Goal: Use online tool/utility

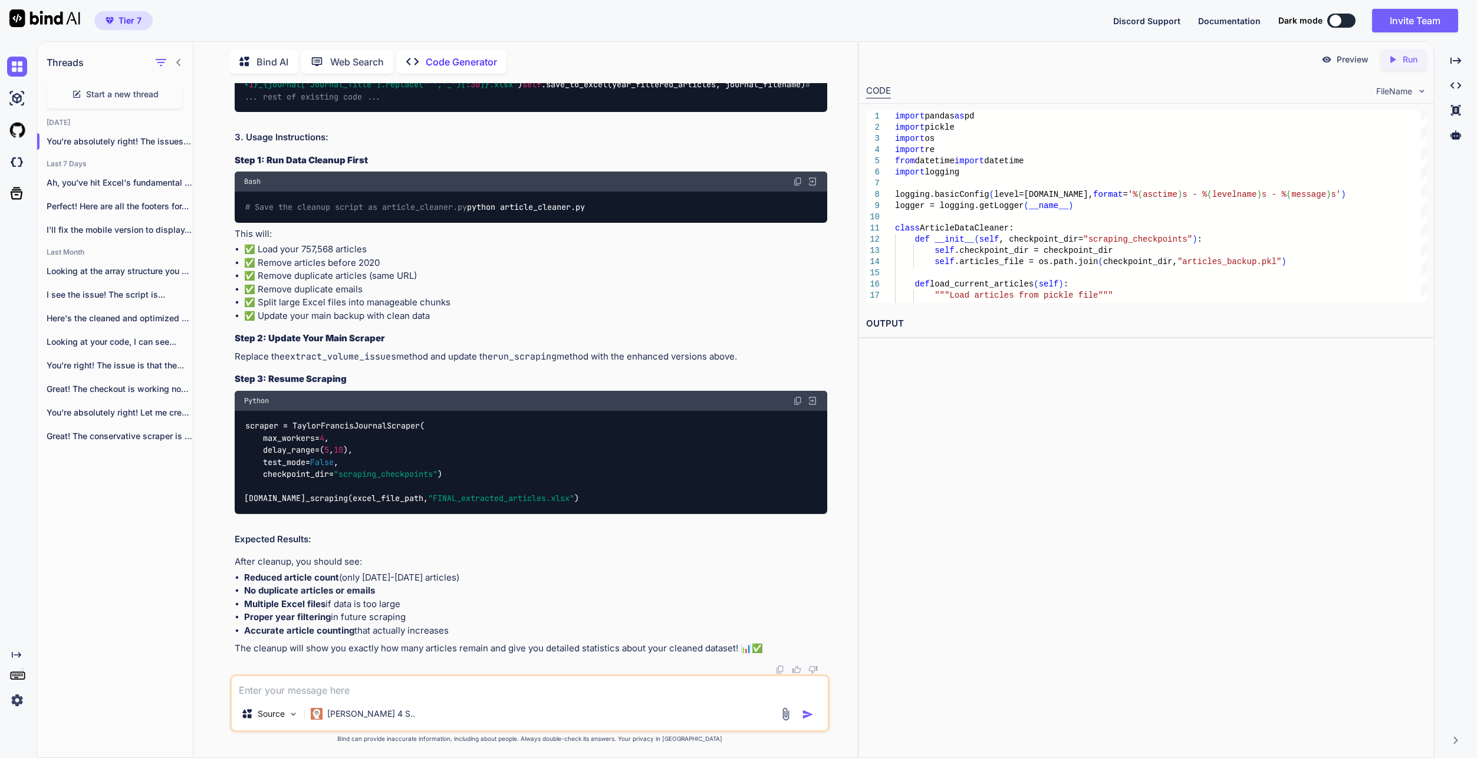
scroll to position [36816, 0]
click at [449, 698] on div "Source Claude 4 S.." at bounding box center [530, 704] width 600 height 58
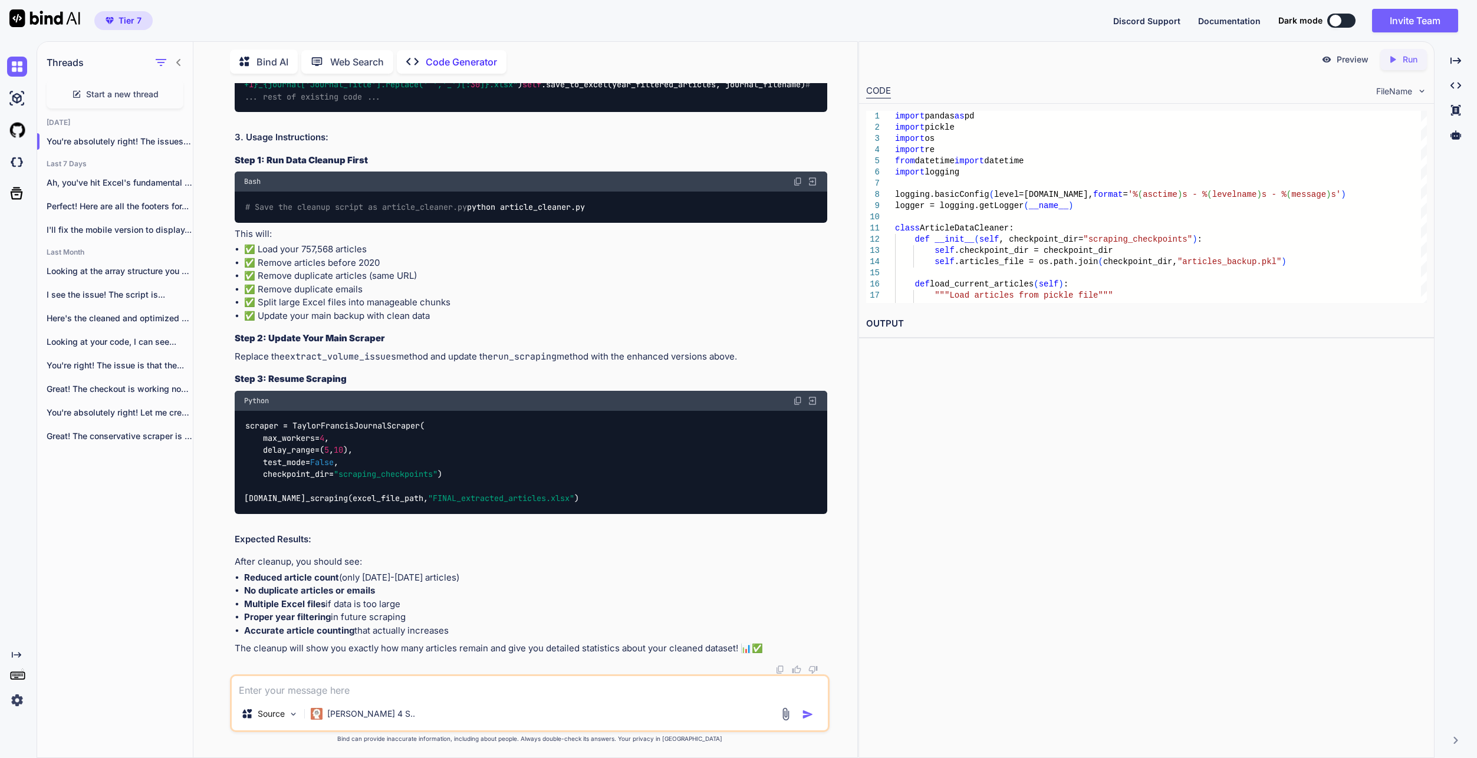
click at [456, 690] on textarea at bounding box center [530, 686] width 596 height 21
type textarea "n"
click at [651, 688] on textarea "i dont think you read all the articles, there are more articles, there must be." at bounding box center [530, 686] width 596 height 21
click at [633, 698] on div "i dont think you read all the articles, there are more articles, there must be.…" at bounding box center [530, 704] width 600 height 58
click at [581, 700] on div "i dont think you read all the articles, there are more articles, there must be.…" at bounding box center [530, 704] width 600 height 58
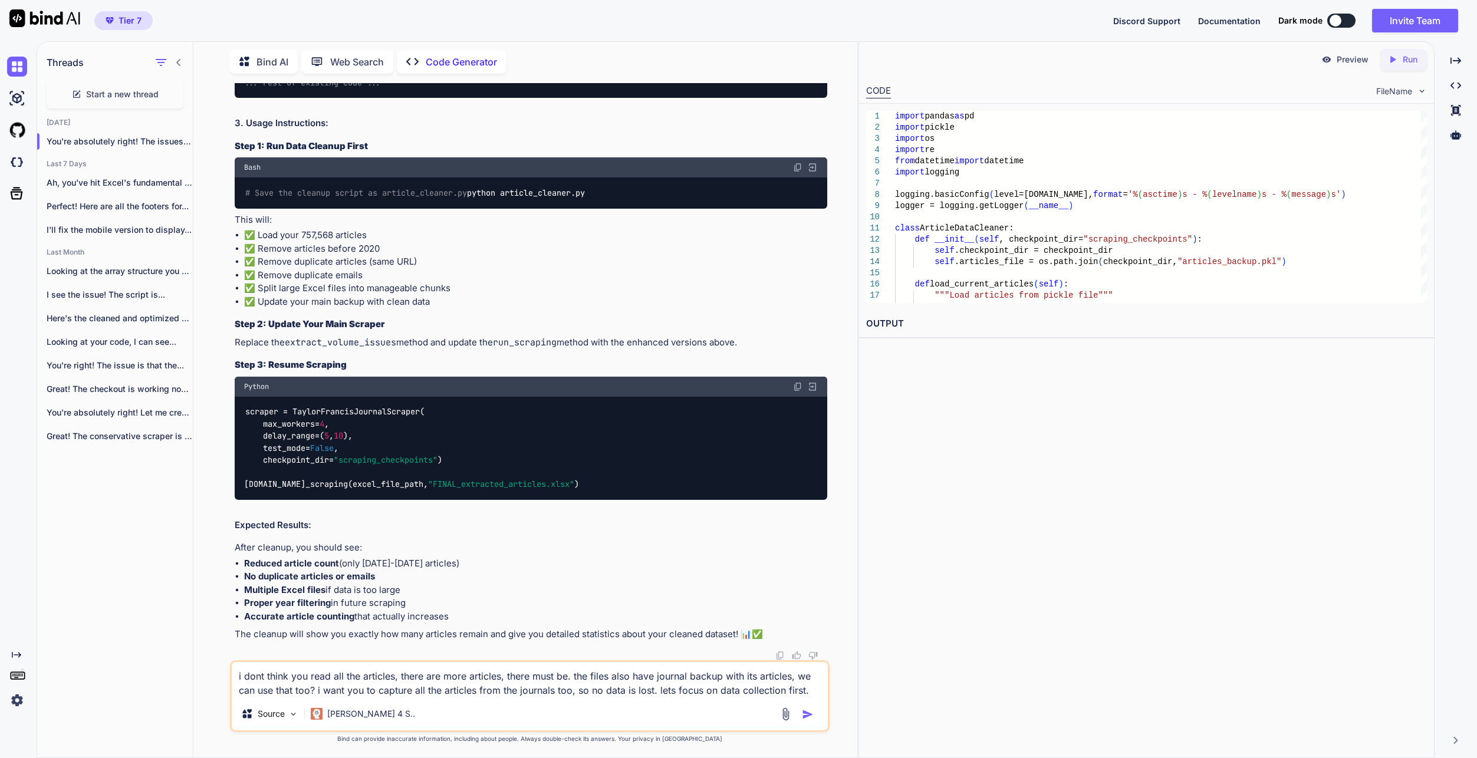
type textarea "i dont think you read all the articles, there are more articles, there must be.…"
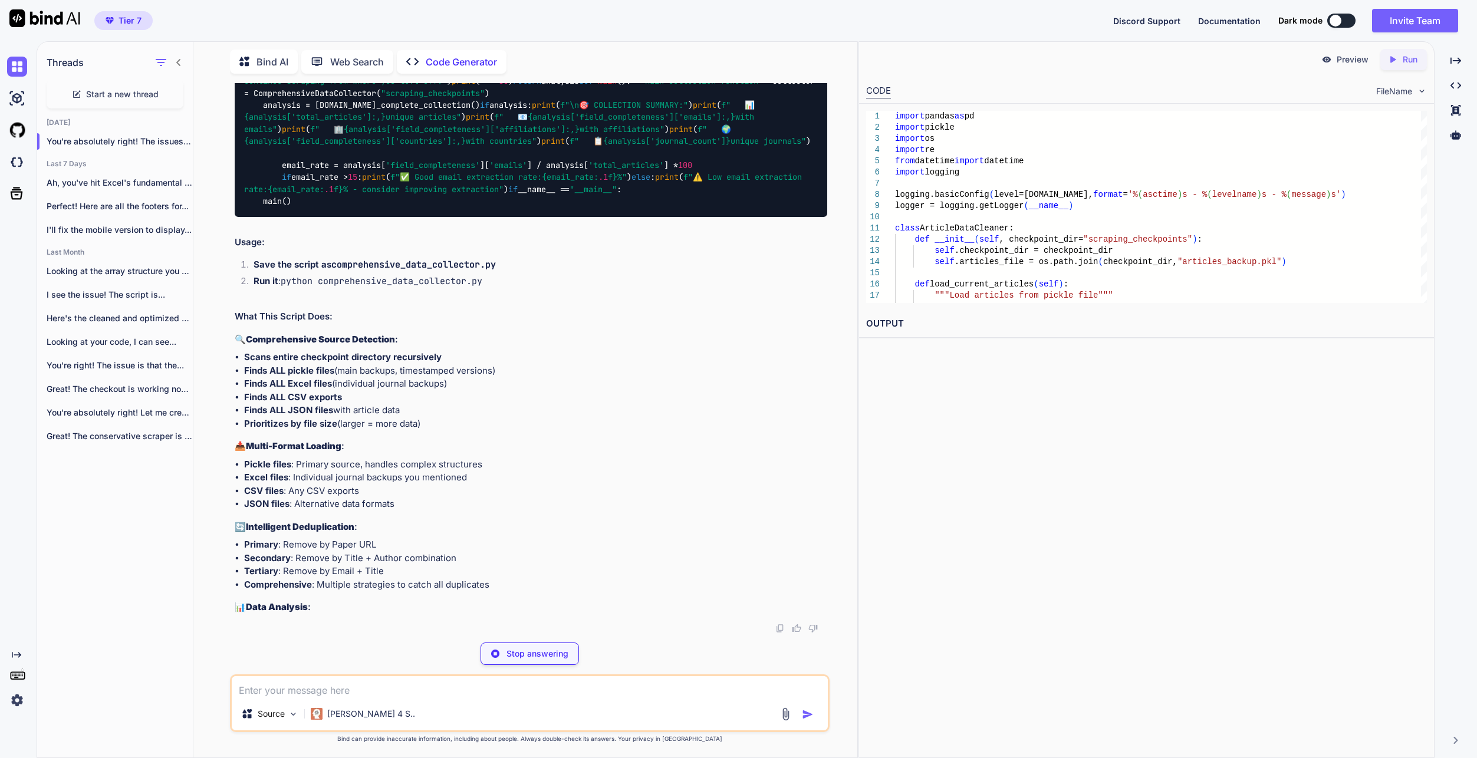
scroll to position [43322, 0]
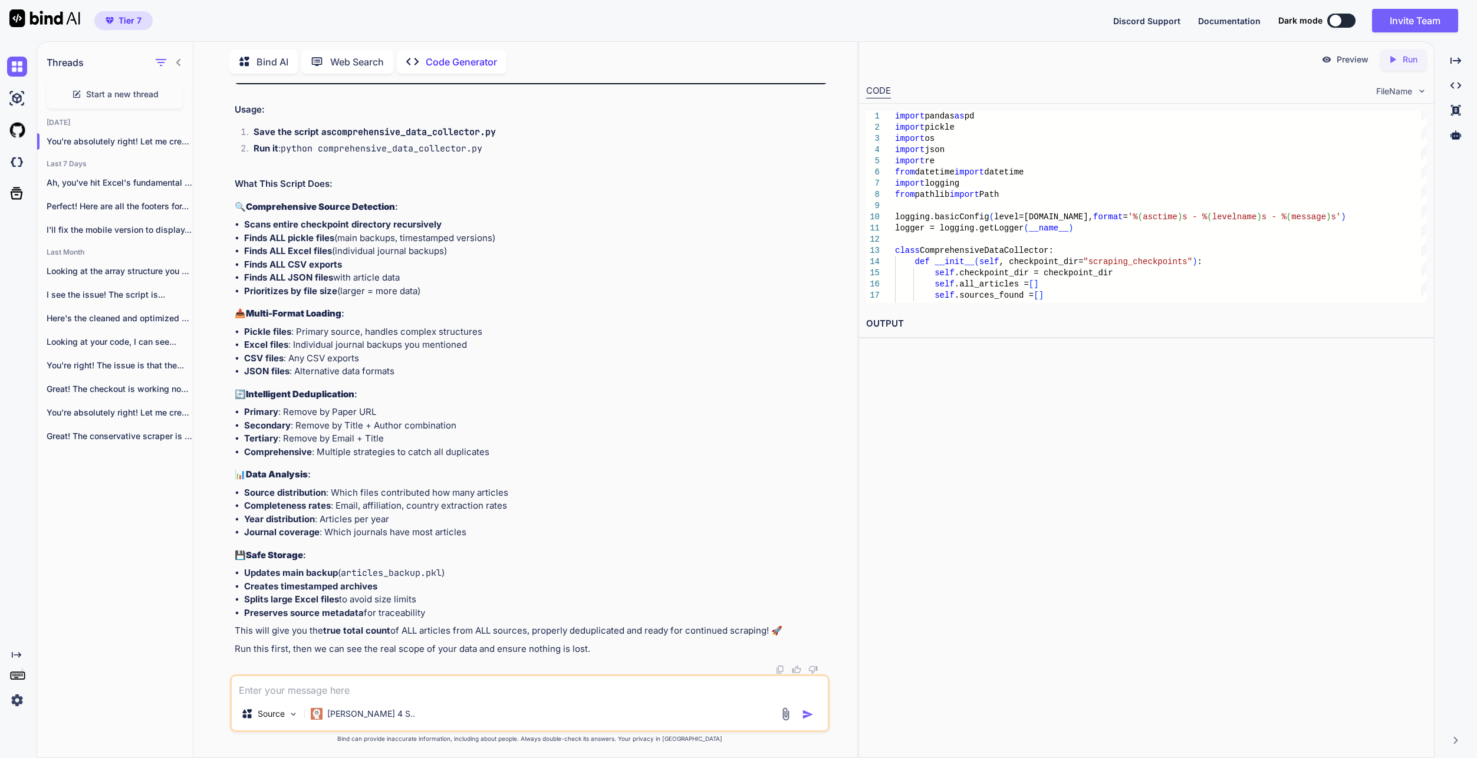
click at [1412, 665] on div "Preview Created with Pixso. Run CODE FileName 1 2 3 4 5 6 7 8 9 10 11 12 13 14 …" at bounding box center [1147, 399] width 576 height 717
